Goal: Information Seeking & Learning: Learn about a topic

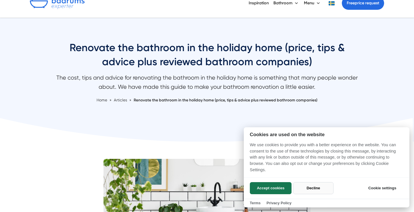
click at [314, 187] on button "Decline" at bounding box center [313, 188] width 40 height 12
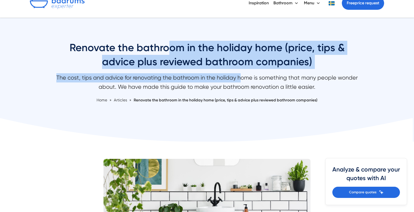
drag, startPoint x: 167, startPoint y: 49, endPoint x: 241, endPoint y: 76, distance: 78.8
click at [241, 76] on div "Renovate the bathroom in the holiday home (price, tips & advice plus reviewed b…" at bounding box center [207, 72] width 305 height 62
click at [241, 76] on font "The cost, tips and advice for renovating the bathroom in the holiday home is so…" at bounding box center [206, 82] width 301 height 16
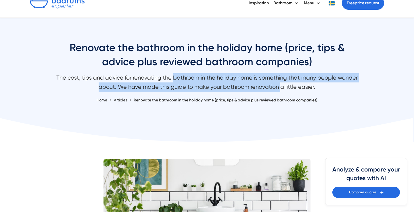
drag, startPoint x: 174, startPoint y: 77, endPoint x: 281, endPoint y: 91, distance: 107.8
click at [281, 91] on p "The cost, tips and advice for renovating the bathroom in the holiday home is so…" at bounding box center [207, 83] width 305 height 21
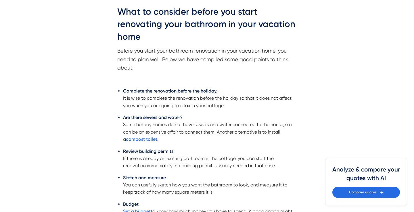
scroll to position [517, 0]
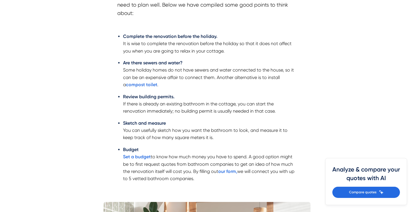
drag, startPoint x: 169, startPoint y: 44, endPoint x: 206, endPoint y: 87, distance: 56.7
click at [206, 87] on ul "Complete the renovation before the holiday. It is wise to complete the renovati…" at bounding box center [206, 109] width 179 height 160
click at [206, 87] on li "Are there sewers and water? Some holiday homes do not have sewers and water con…" at bounding box center [210, 73] width 174 height 29
drag, startPoint x: 206, startPoint y: 87, endPoint x: 72, endPoint y: 59, distance: 137.3
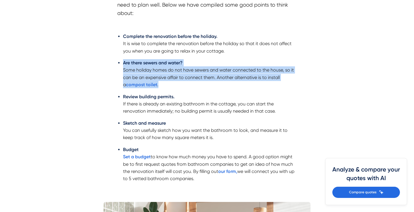
drag, startPoint x: 72, startPoint y: 59, endPoint x: 193, endPoint y: 83, distance: 124.1
click at [193, 83] on li "Are there sewers and water? Some holiday homes do not have sewers and water con…" at bounding box center [210, 73] width 174 height 29
drag, startPoint x: 193, startPoint y: 83, endPoint x: 89, endPoint y: 65, distance: 105.4
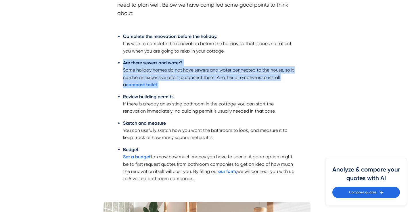
drag, startPoint x: 89, startPoint y: 65, endPoint x: 205, endPoint y: 83, distance: 116.7
click at [205, 83] on li "Are there sewers and water? Some holiday homes do not have sewers and water con…" at bounding box center [210, 73] width 174 height 29
drag, startPoint x: 205, startPoint y: 83, endPoint x: 230, endPoint y: 115, distance: 40.7
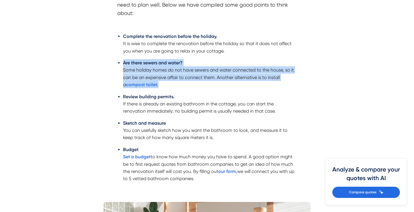
click at [230, 115] on ul "Complete the renovation before the holiday. It is wise to complete the renovati…" at bounding box center [206, 109] width 179 height 160
click at [230, 114] on font "If there is already an existing bathroom in the cottage, you can start the reno…" at bounding box center [199, 107] width 153 height 13
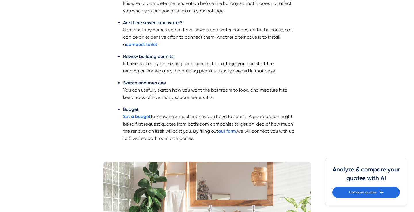
scroll to position [557, 0]
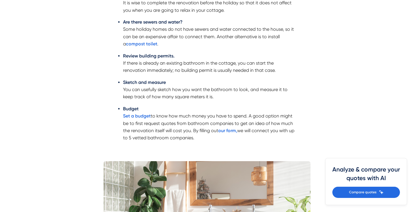
drag, startPoint x: 194, startPoint y: 113, endPoint x: 210, endPoint y: 141, distance: 31.7
click at [210, 141] on li "Budget Set a budget to know how much money you have to spend. A good option mig…" at bounding box center [210, 123] width 174 height 37
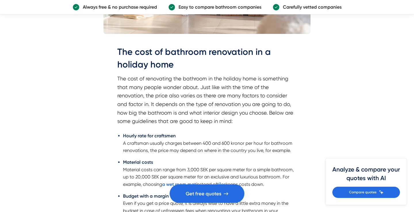
scroll to position [838, 0]
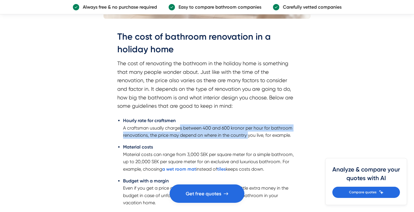
drag, startPoint x: 177, startPoint y: 130, endPoint x: 247, endPoint y: 135, distance: 70.0
click at [247, 135] on font "A craftsman usually charges between 400 and 600 kronor per hour for bathroom re…" at bounding box center [207, 131] width 169 height 13
drag, startPoint x: 253, startPoint y: 140, endPoint x: 222, endPoint y: 121, distance: 36.1
click at [223, 121] on li "Hourly rate for craftsmen A craftsman usually charges between 400 and 600 krono…" at bounding box center [210, 128] width 174 height 22
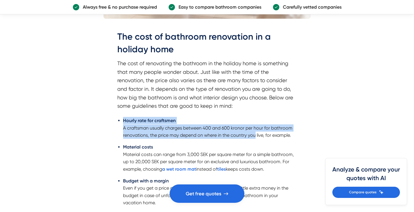
click at [222, 121] on li "Hourly rate for craftsmen A craftsman usually charges between 400 and 600 krono…" at bounding box center [210, 128] width 174 height 22
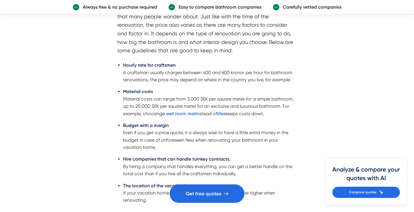
scroll to position [895, 0]
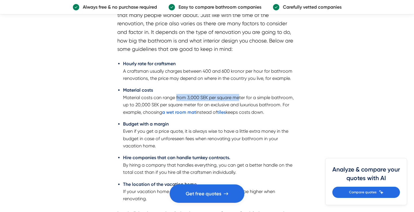
drag, startPoint x: 175, startPoint y: 100, endPoint x: 238, endPoint y: 101, distance: 63.0
click at [238, 101] on font "Material costs can range from 3,000 SEK per square meter for a simple bathroom,…" at bounding box center [208, 105] width 171 height 20
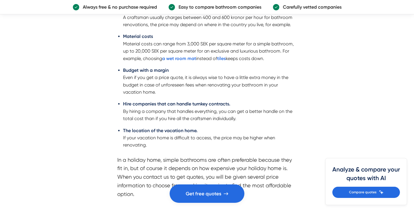
scroll to position [949, 0]
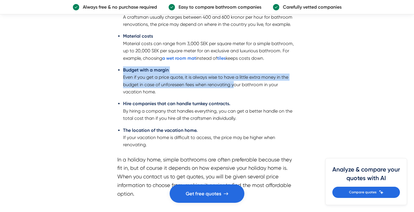
drag, startPoint x: 213, startPoint y: 74, endPoint x: 235, endPoint y: 87, distance: 25.4
click at [235, 87] on li "Budget with a margin Even if you get a price quote, it is always wise to have a…" at bounding box center [210, 80] width 174 height 29
click at [235, 87] on font "Even if you get a price quote, it is always wise to have a little extra money i…" at bounding box center [205, 84] width 165 height 20
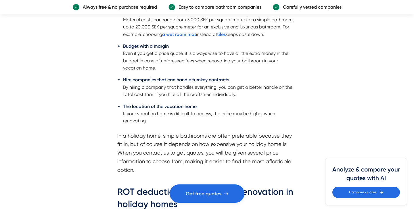
scroll to position [973, 0]
drag, startPoint x: 202, startPoint y: 79, endPoint x: 246, endPoint y: 95, distance: 46.7
click at [246, 95] on li "Hire companies that can handle turnkey contracts. By hiring a company that hand…" at bounding box center [210, 87] width 174 height 22
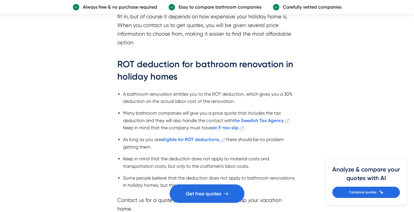
scroll to position [1101, 0]
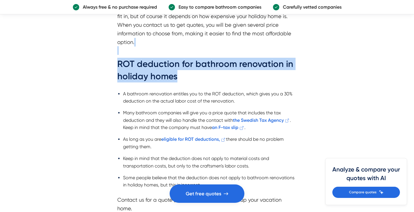
drag, startPoint x: 181, startPoint y: 59, endPoint x: 210, endPoint y: 86, distance: 39.9
click at [210, 86] on div "The cost of bathroom renovation in a holiday home The cost of renovating the ba…" at bounding box center [206, 134] width 179 height 732
click at [210, 86] on h2 "ROT deduction for bathroom renovation in holiday homes" at bounding box center [206, 72] width 179 height 29
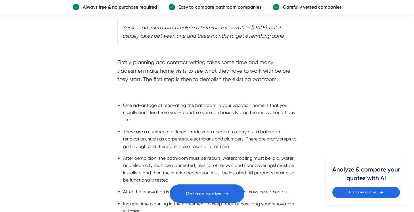
scroll to position [1500, 0]
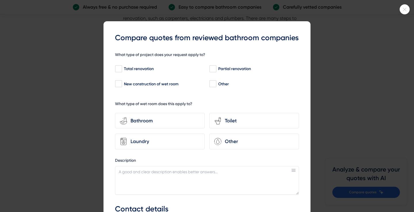
click at [405, 10] on icon at bounding box center [404, 9] width 9 height 3
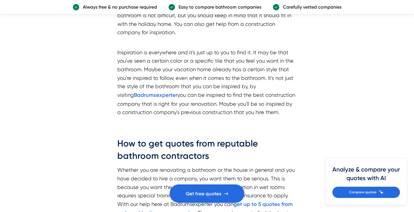
scroll to position [2003, 0]
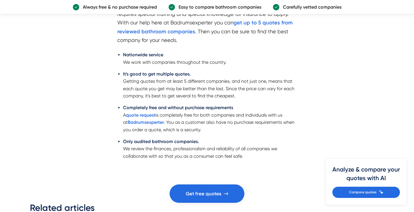
drag, startPoint x: 182, startPoint y: 114, endPoint x: 206, endPoint y: 131, distance: 29.9
click at [206, 131] on li "Completely free and without purchase requirements A quote request is completely…" at bounding box center [210, 118] width 174 height 29
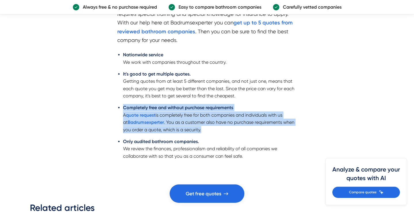
drag, startPoint x: 206, startPoint y: 131, endPoint x: 94, endPoint y: 106, distance: 115.4
